Goal: Task Accomplishment & Management: Use online tool/utility

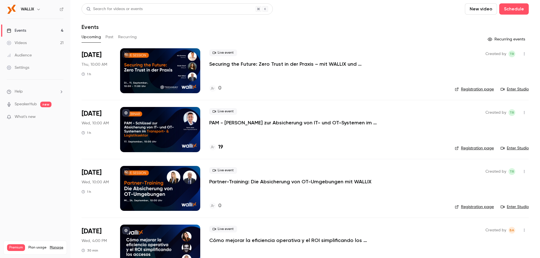
scroll to position [22, 0]
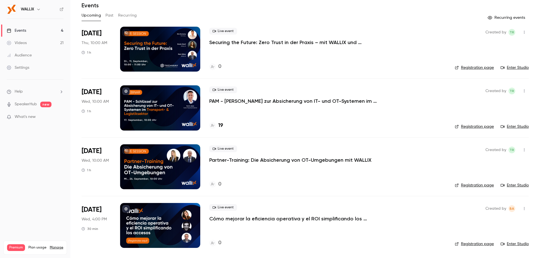
click at [235, 218] on p "Cómo mejorar la eficiencia operativa y el ROI simplificando los accesos" at bounding box center [293, 219] width 169 height 7
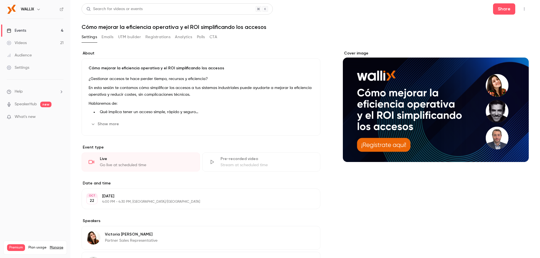
click at [117, 202] on p "4:00 PM - 4:30 PM, [GEOGRAPHIC_DATA]/[GEOGRAPHIC_DATA]" at bounding box center [196, 202] width 188 height 4
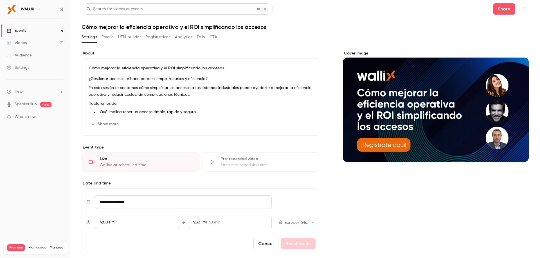
scroll to position [56, 0]
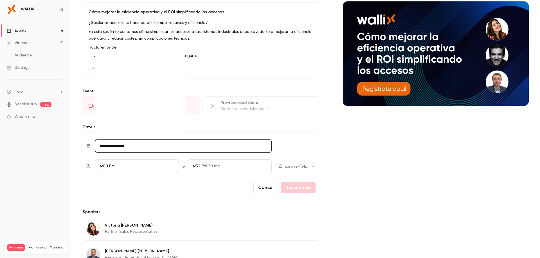
click at [137, 143] on input "**********" at bounding box center [183, 145] width 176 height 13
click at [127, 89] on div "8" at bounding box center [129, 89] width 9 height 8
type input "**********"
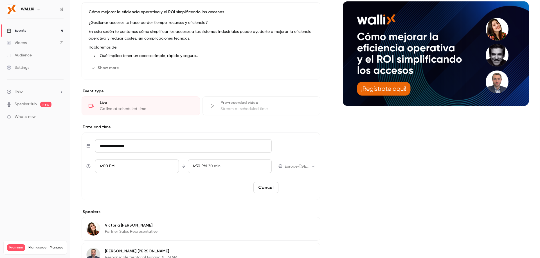
click at [291, 188] on button "Reschedule" at bounding box center [297, 187] width 35 height 11
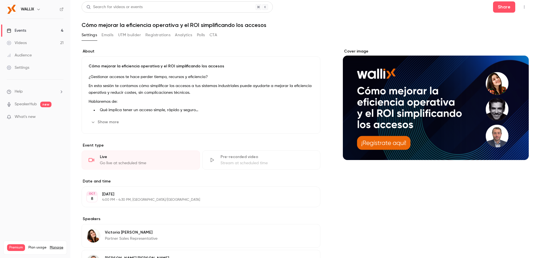
scroll to position [0, 0]
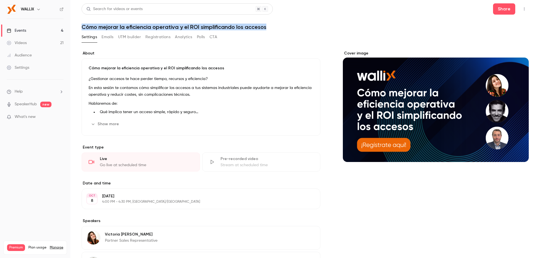
drag, startPoint x: 82, startPoint y: 28, endPoint x: 310, endPoint y: 28, distance: 227.4
click at [310, 28] on h1 "Cómo mejorar la eficiencia operativa y el ROI simplificando los accesos" at bounding box center [304, 27] width 447 height 7
copy h1 "Cómo mejorar la eficiencia operativa y el ROI simplificando los accesos"
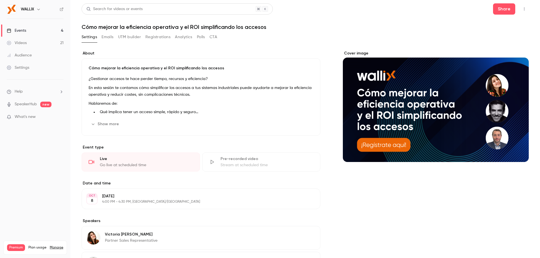
click at [159, 79] on p "¿Gestionar accesos te hace perder tiempo, recursos y eficiencia?" at bounding box center [201, 79] width 225 height 7
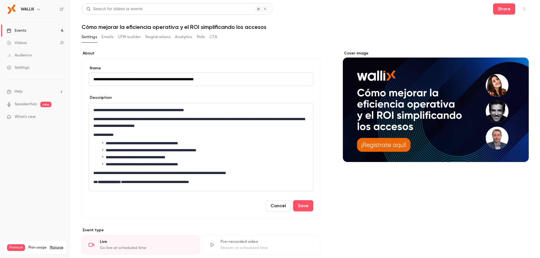
click at [159, 79] on input "**********" at bounding box center [201, 79] width 225 height 13
drag, startPoint x: 248, startPoint y: 79, endPoint x: 0, endPoint y: 83, distance: 248.2
click at [0, 83] on div "**********" at bounding box center [270, 129] width 540 height 258
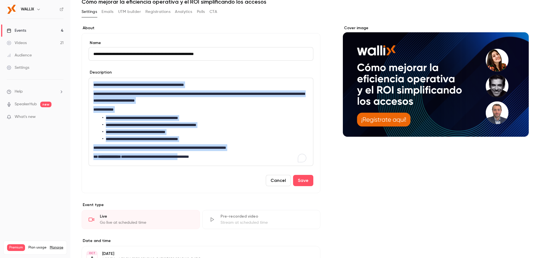
scroll to position [56, 0]
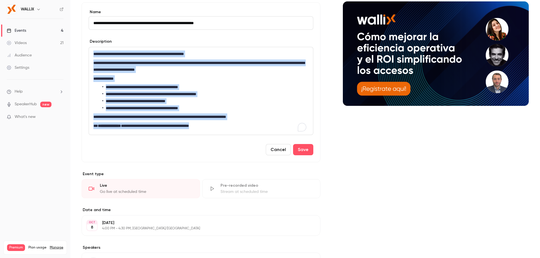
drag, startPoint x: 93, startPoint y: 111, endPoint x: 245, endPoint y: 137, distance: 154.5
click at [245, 137] on form "**********" at bounding box center [201, 82] width 225 height 146
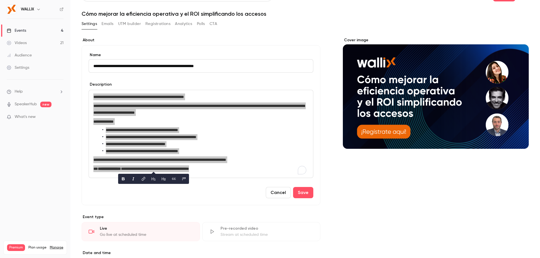
scroll to position [0, 0]
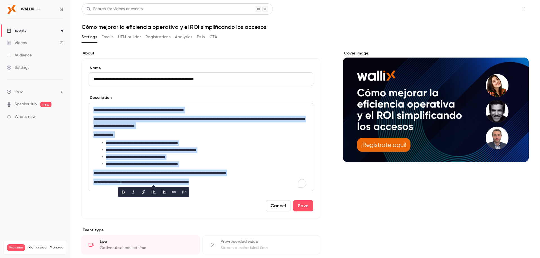
click at [504, 12] on button "Share" at bounding box center [504, 8] width 22 height 11
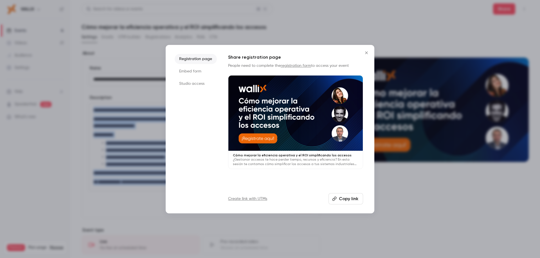
click at [366, 51] on icon "Close" at bounding box center [366, 53] width 7 height 4
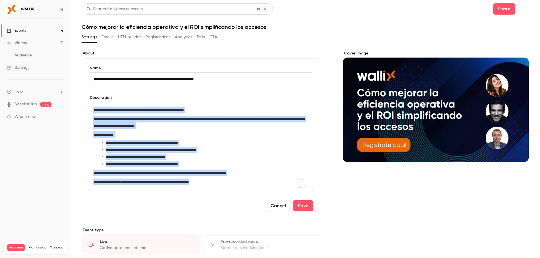
click at [130, 37] on button "UTM builder" at bounding box center [129, 37] width 23 height 9
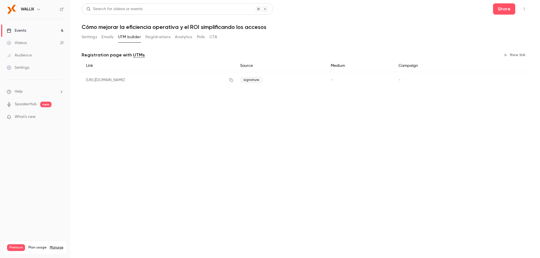
click at [517, 56] on button "New link" at bounding box center [515, 55] width 28 height 9
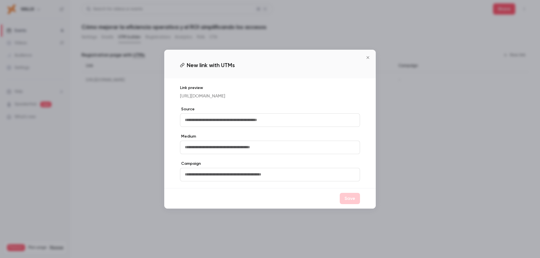
click at [201, 125] on input "text" at bounding box center [270, 120] width 180 height 13
type input "*******"
click at [345, 201] on button "Save" at bounding box center [349, 198] width 20 height 11
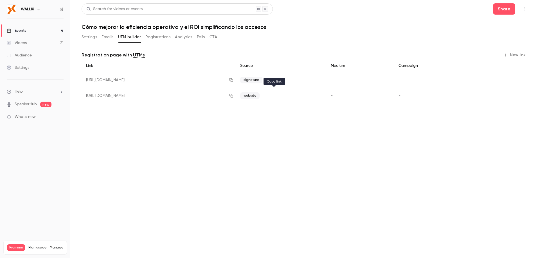
click at [233, 96] on icon "button" at bounding box center [231, 96] width 4 height 4
click at [508, 9] on button "Share" at bounding box center [504, 8] width 22 height 11
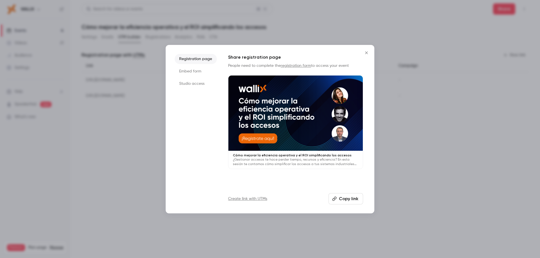
click at [338, 198] on button "Copy link" at bounding box center [345, 198] width 35 height 11
drag, startPoint x: 367, startPoint y: 52, endPoint x: 377, endPoint y: 48, distance: 11.3
click at [375, 69] on div "Registration page Embed form Studio access Share registration page People need …" at bounding box center [270, 129] width 540 height 258
